Goal: Information Seeking & Learning: Learn about a topic

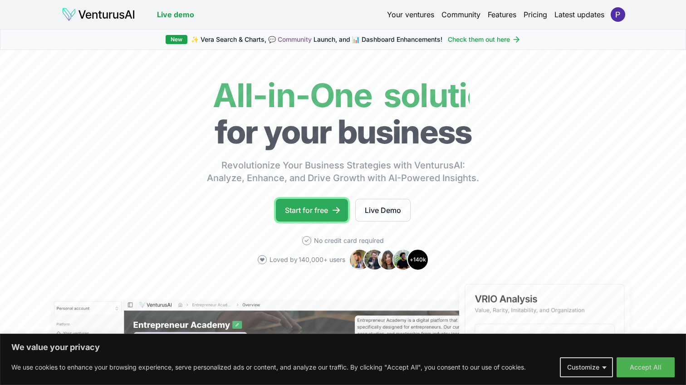
click at [326, 203] on link "Start for free" at bounding box center [312, 210] width 72 height 23
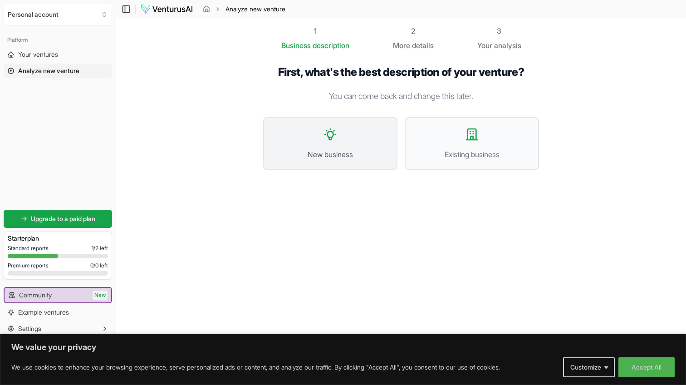
click at [327, 149] on span "New business" at bounding box center [330, 154] width 114 height 11
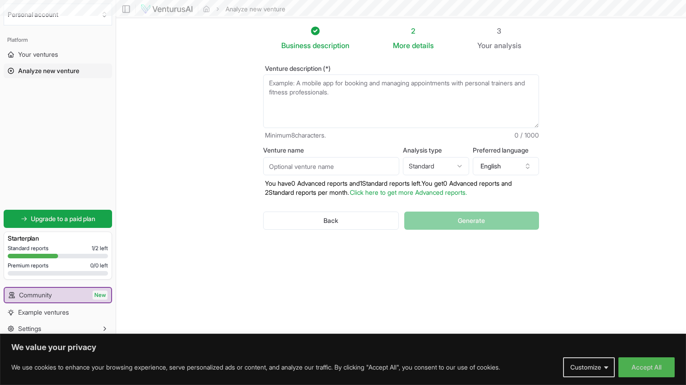
click at [303, 117] on textarea "Venture description (*)" at bounding box center [401, 101] width 276 height 54
paste textarea "Plataforma de visibilidade logística em tempo real que usa blockchain para gara…"
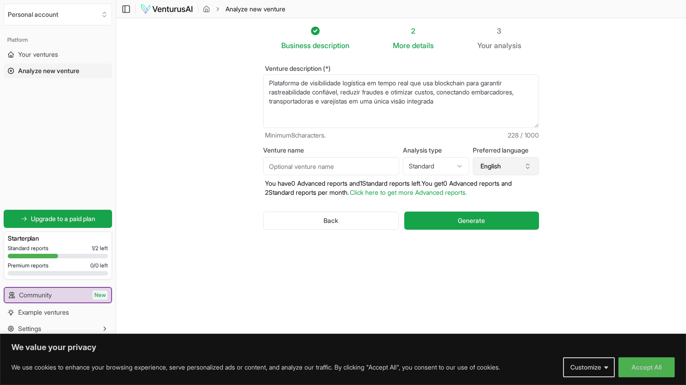
type textarea "Plataforma de visibilidade logística em tempo real que usa blockchain para gara…"
click at [489, 165] on button "English" at bounding box center [506, 166] width 66 height 18
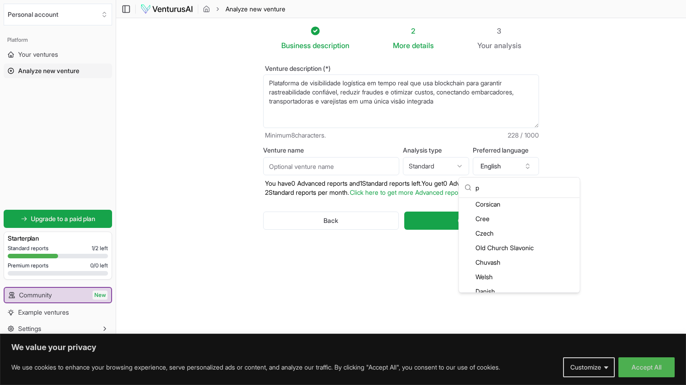
scroll to position [83, 0]
type input "p"
click at [494, 268] on div "Portuguese" at bounding box center [519, 268] width 117 height 15
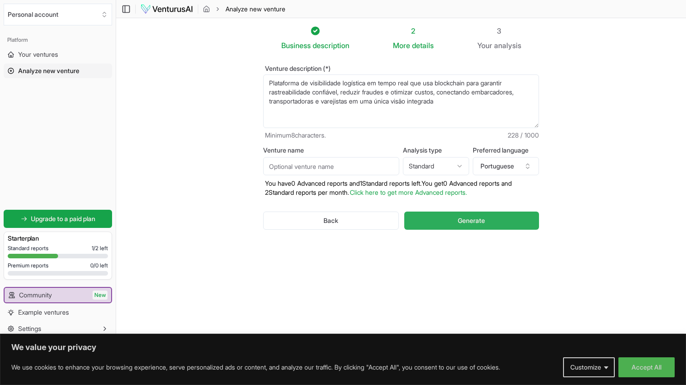
click at [446, 225] on button "Generate" at bounding box center [471, 220] width 135 height 18
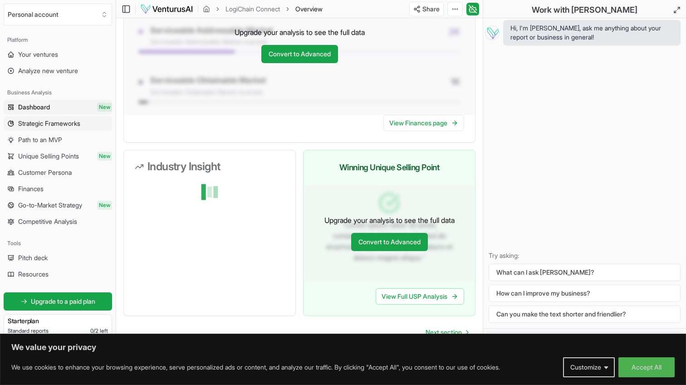
scroll to position [782, 0]
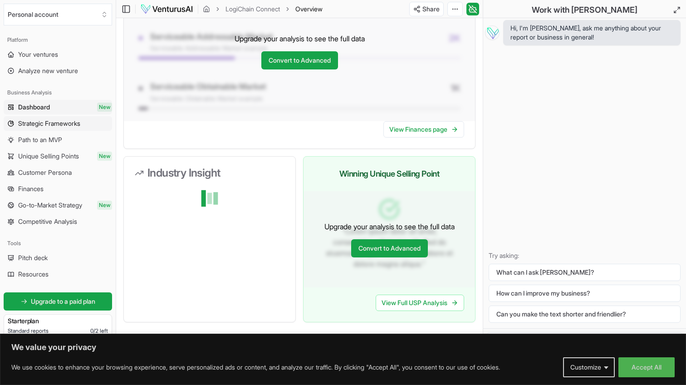
click at [49, 119] on span "Strategic Frameworks" at bounding box center [49, 123] width 62 height 9
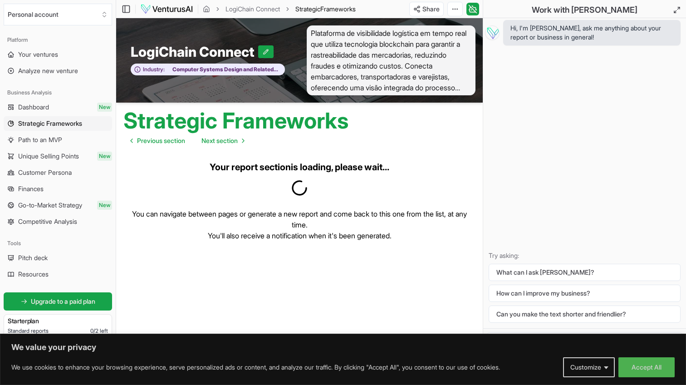
scroll to position [0, 0]
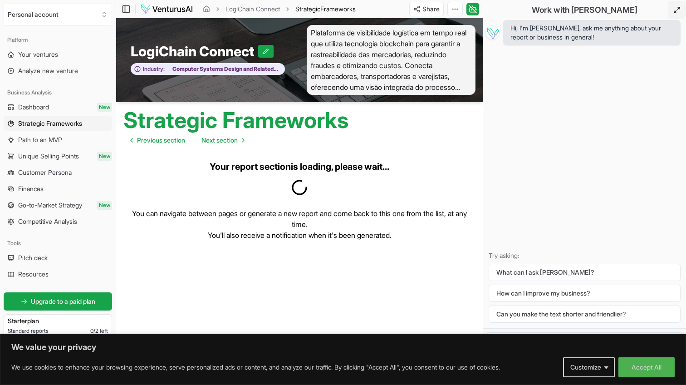
click at [672, 11] on button at bounding box center [677, 10] width 18 height 18
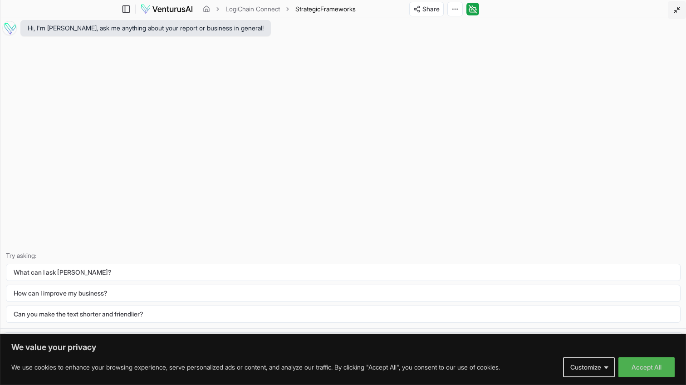
click at [672, 11] on button at bounding box center [677, 10] width 18 height 18
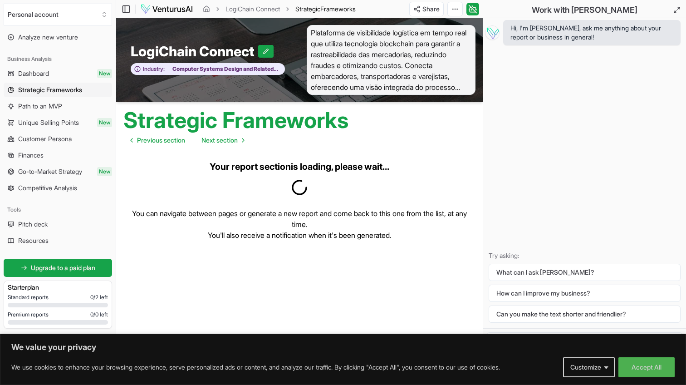
scroll to position [0, 0]
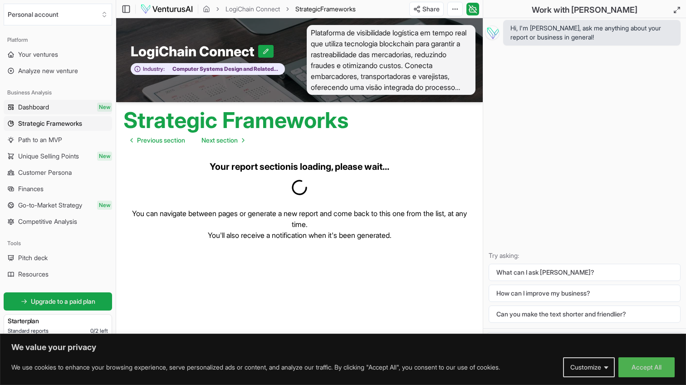
click at [35, 112] on link "Dashboard New" at bounding box center [58, 107] width 108 height 15
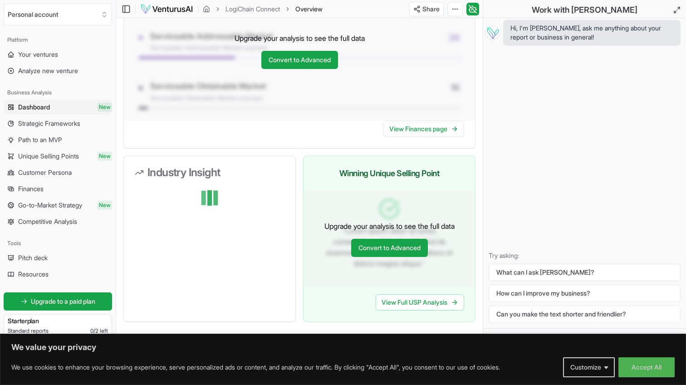
scroll to position [806, 0]
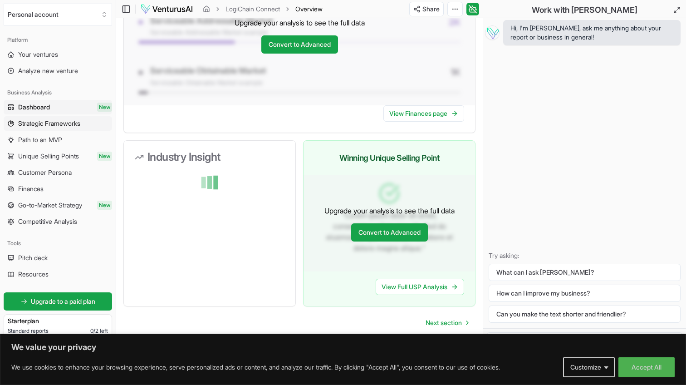
click at [58, 126] on span "Strategic Frameworks" at bounding box center [49, 123] width 62 height 9
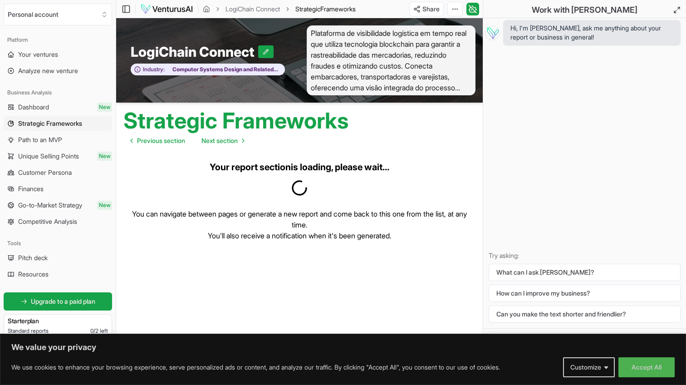
scroll to position [0, 0]
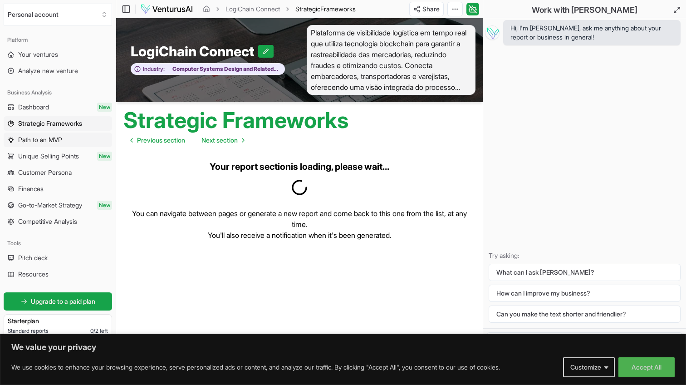
click at [67, 142] on link "Path to an MVP" at bounding box center [58, 139] width 108 height 15
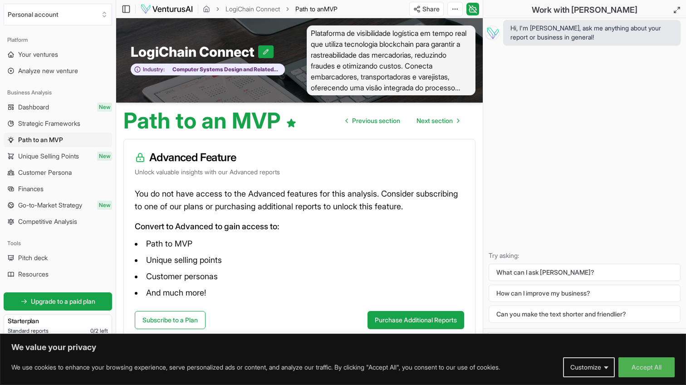
scroll to position [9, 0]
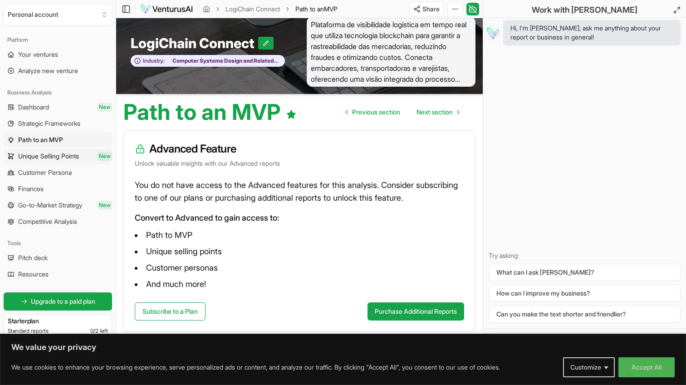
click at [27, 157] on span "Unique Selling Points" at bounding box center [48, 155] width 61 height 9
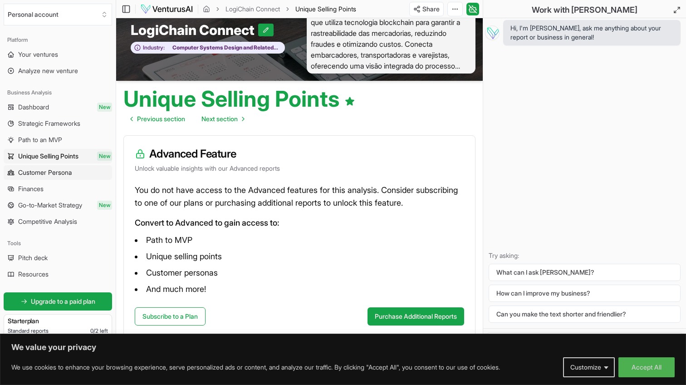
scroll to position [24, 0]
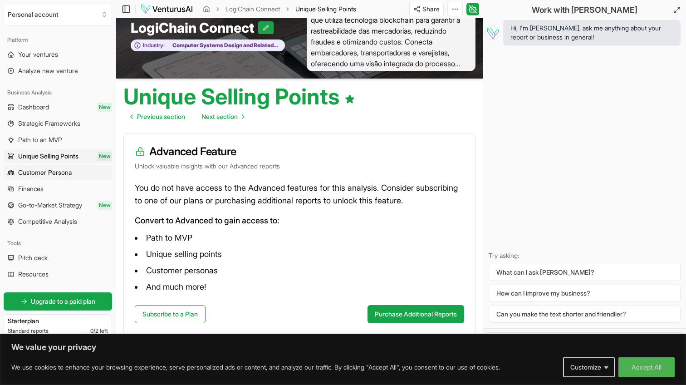
click at [38, 174] on span "Customer Persona" at bounding box center [45, 172] width 54 height 9
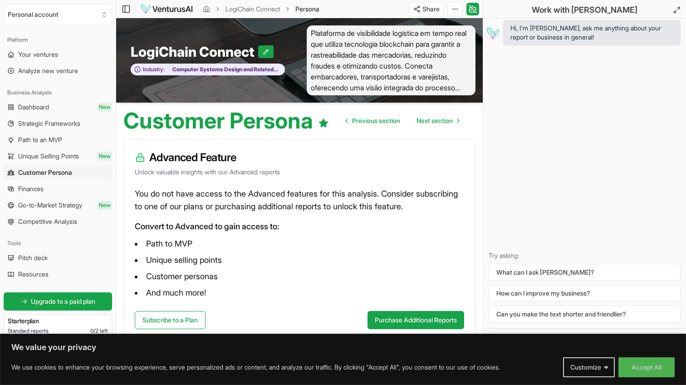
scroll to position [9, 0]
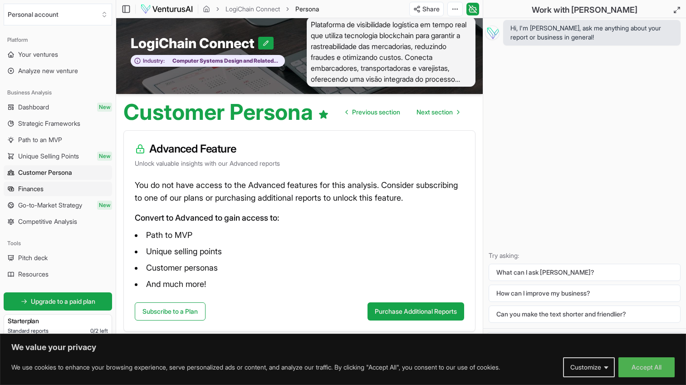
click at [54, 187] on link "Finances" at bounding box center [58, 188] width 108 height 15
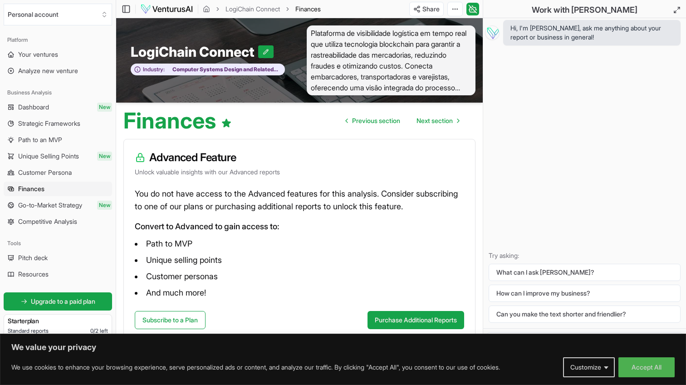
scroll to position [26, 0]
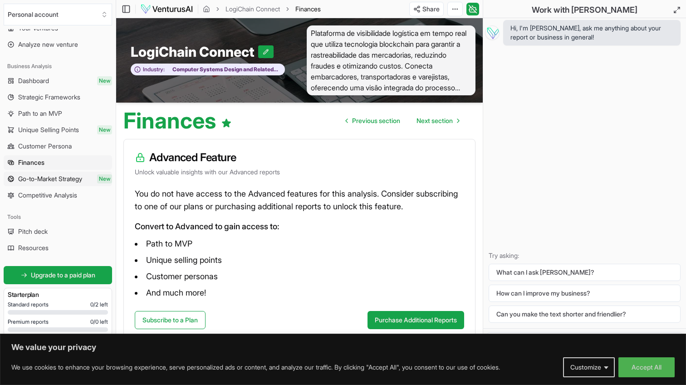
drag, startPoint x: 41, startPoint y: 186, endPoint x: 36, endPoint y: 174, distance: 13.2
click at [36, 174] on span "Go-to-Market Strategy" at bounding box center [50, 178] width 64 height 9
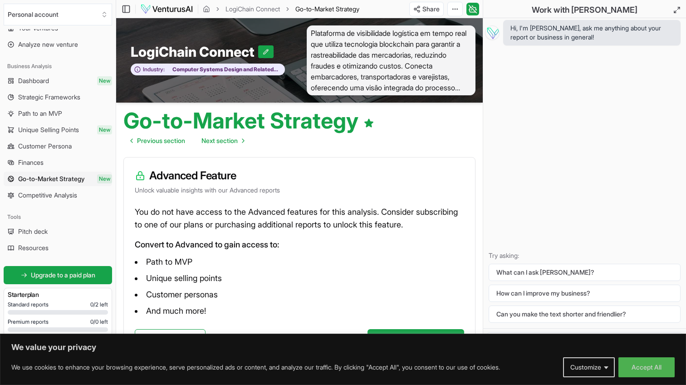
scroll to position [27, 0]
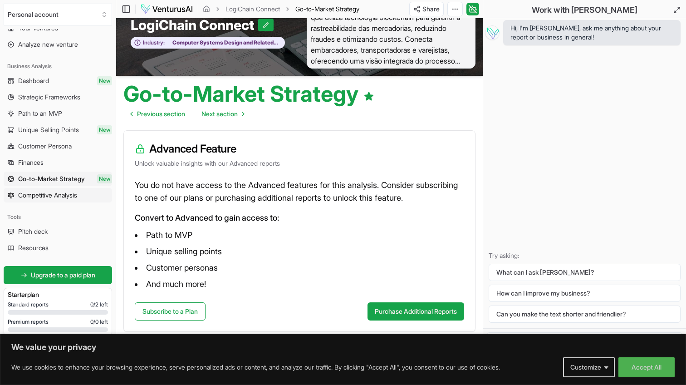
click at [67, 190] on link "Competitive Analysis" at bounding box center [58, 195] width 108 height 15
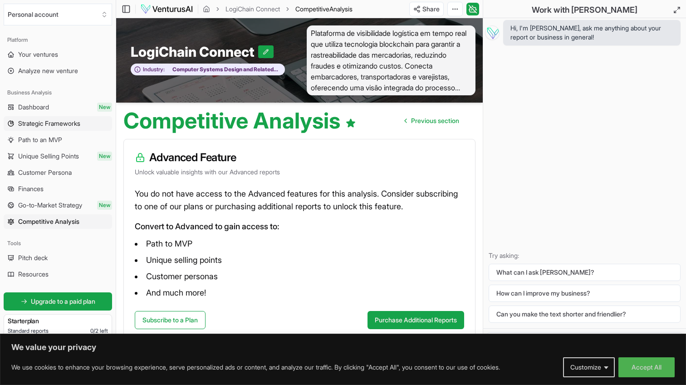
click at [50, 116] on link "Strategic Frameworks" at bounding box center [58, 123] width 108 height 15
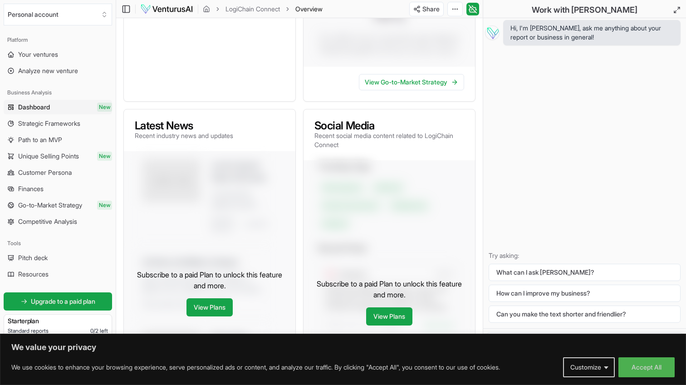
scroll to position [284, 0]
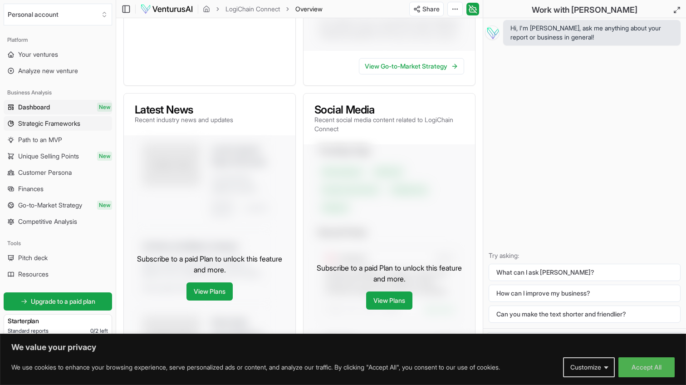
click at [58, 122] on span "Strategic Frameworks" at bounding box center [49, 123] width 62 height 9
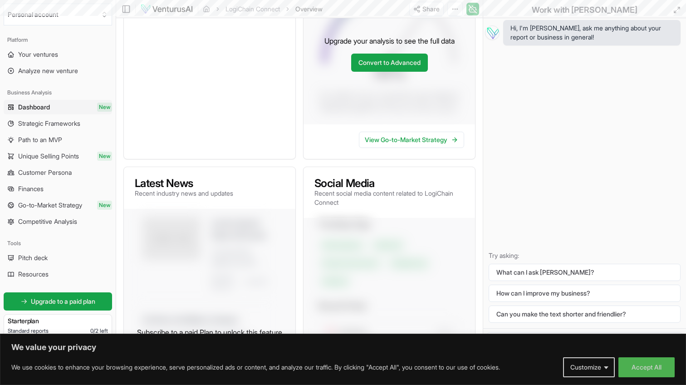
scroll to position [0, 0]
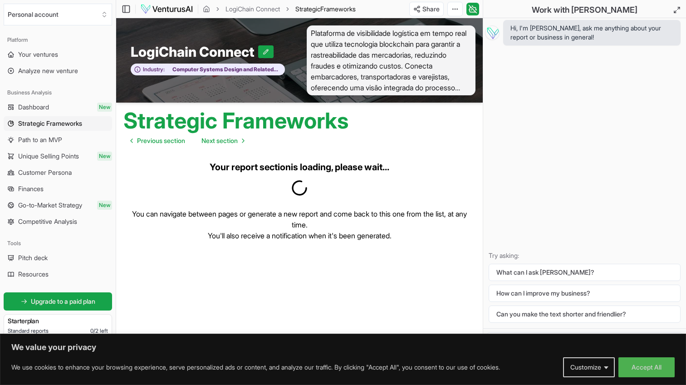
click at [58, 117] on link "Strategic Frameworks" at bounding box center [58, 123] width 108 height 15
click at [58, 79] on div "Platform Your ventures Analyze new venture" at bounding box center [58, 55] width 116 height 53
click at [54, 59] on link "Your ventures" at bounding box center [58, 54] width 108 height 15
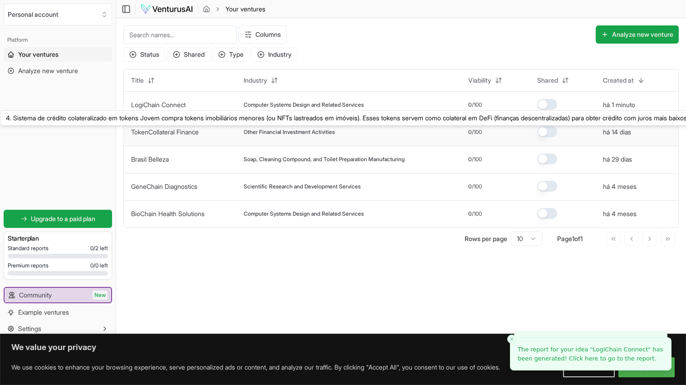
click at [171, 134] on link "TokenCollateral Finance" at bounding box center [165, 132] width 68 height 8
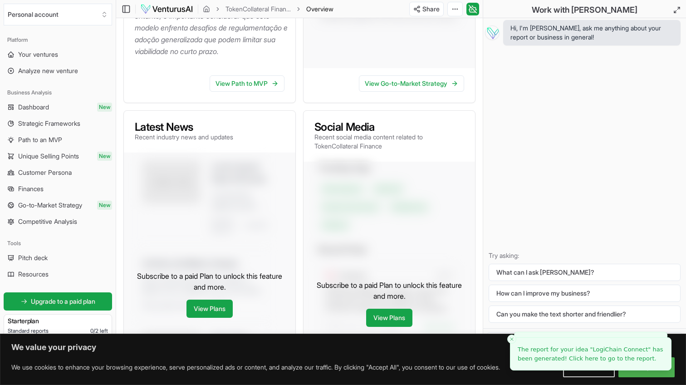
scroll to position [380, 0]
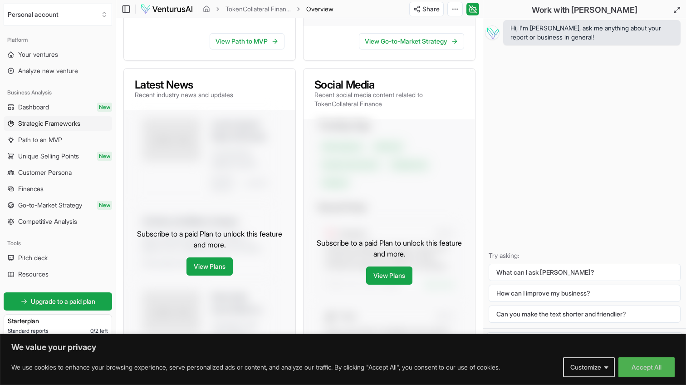
click at [59, 127] on span "Strategic Frameworks" at bounding box center [49, 123] width 62 height 9
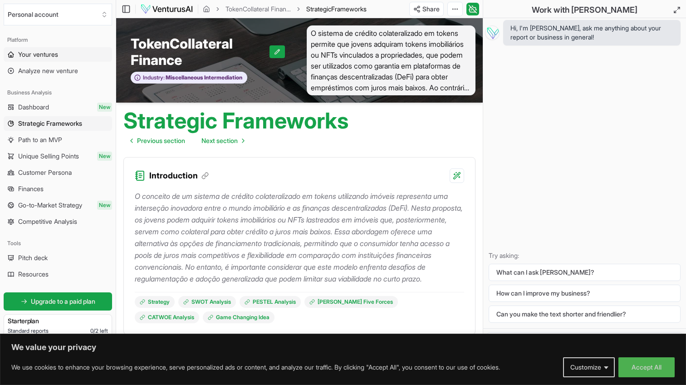
click at [48, 57] on span "Your ventures" at bounding box center [38, 54] width 40 height 9
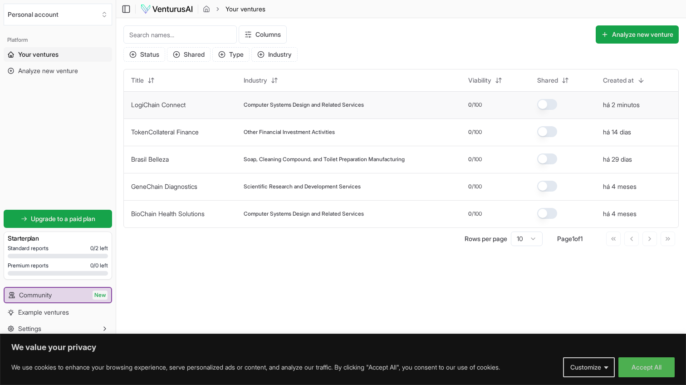
click at [149, 113] on td "LogiChain Connect" at bounding box center [180, 104] width 112 height 27
click at [162, 109] on td "LogiChain Connect" at bounding box center [180, 104] width 112 height 27
click at [147, 103] on link "LogiChain Connect" at bounding box center [158, 105] width 54 height 8
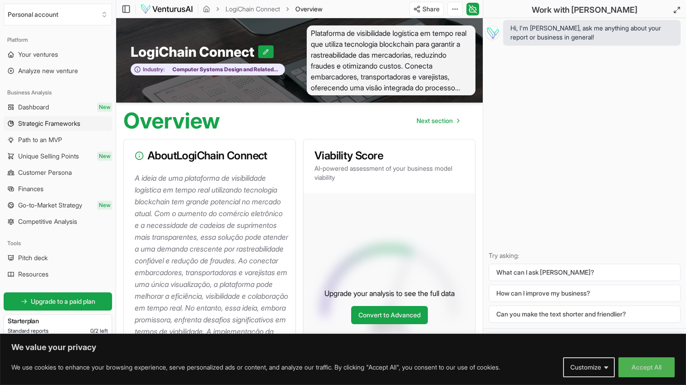
click at [32, 127] on span "Strategic Frameworks" at bounding box center [49, 123] width 62 height 9
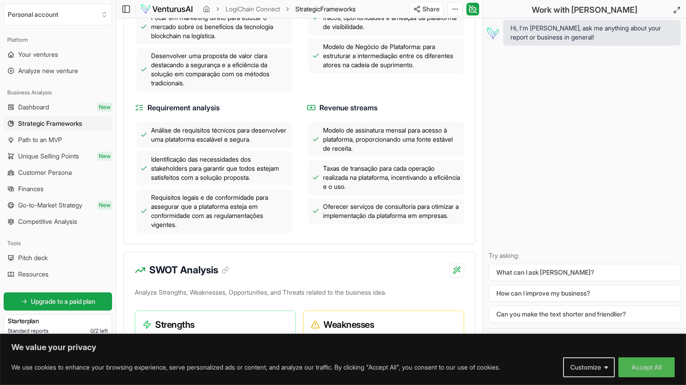
scroll to position [450, 0]
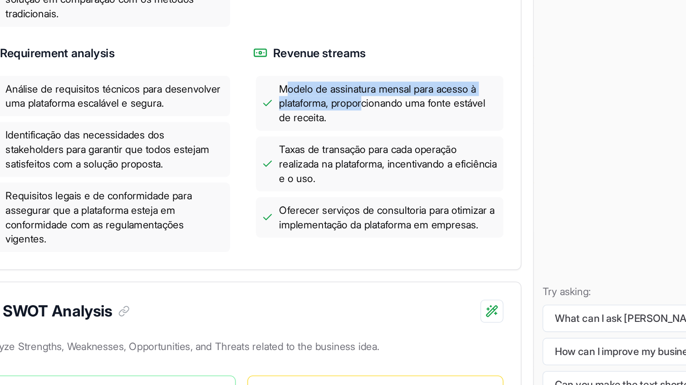
drag, startPoint x: 326, startPoint y: 136, endPoint x: 380, endPoint y: 145, distance: 55.2
click at [380, 145] on span "Modelo de assinatura mensal para acesso à plataforma, proporcionando uma fonte …" at bounding box center [391, 136] width 137 height 27
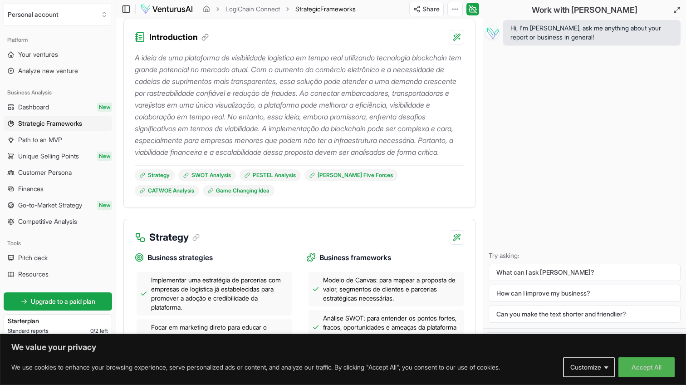
scroll to position [0, 0]
